Goal: Register for event/course

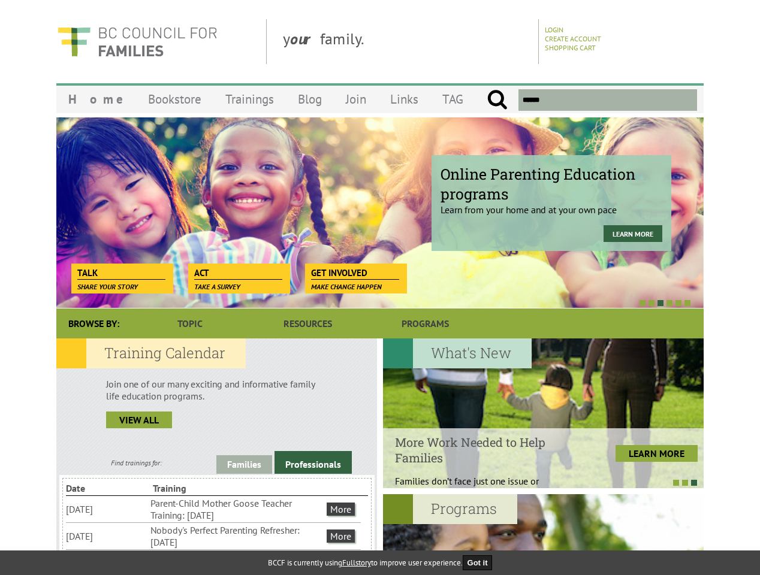
click at [380, 297] on div at bounding box center [366, 303] width 647 height 12
click at [367, 303] on div at bounding box center [366, 303] width 647 height 12
click at [244, 465] on link "Families" at bounding box center [244, 465] width 56 height 19
click at [313, 463] on link "Professionals" at bounding box center [313, 462] width 77 height 23
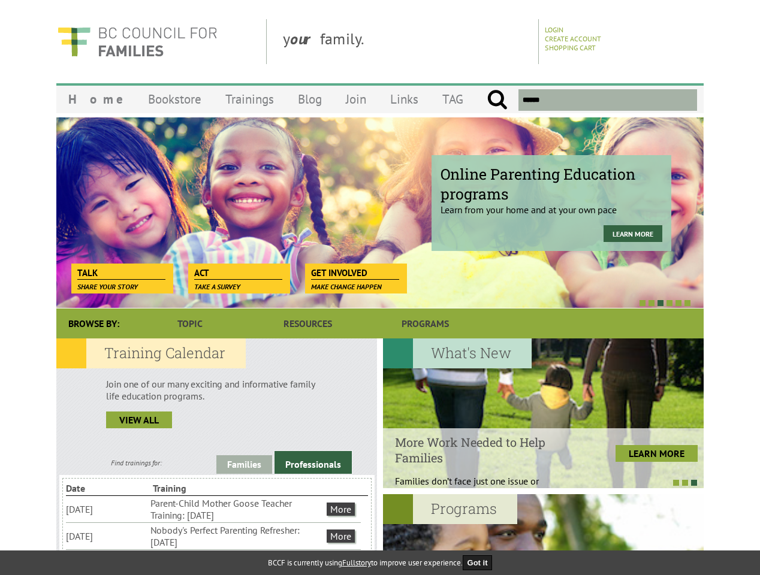
click at [213, 536] on li "Nobody's Perfect Parenting Refresher: [DATE]" at bounding box center [237, 536] width 174 height 26
click at [543, 414] on div at bounding box center [543, 414] width 321 height 150
click at [537, 482] on div at bounding box center [537, 482] width 321 height 12
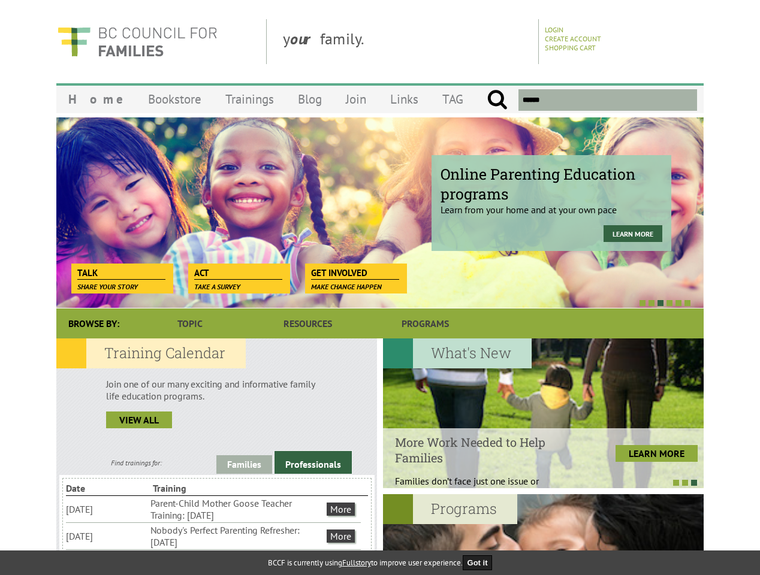
click at [481, 563] on button "Got it" at bounding box center [478, 563] width 30 height 15
